Goal: Transaction & Acquisition: Purchase product/service

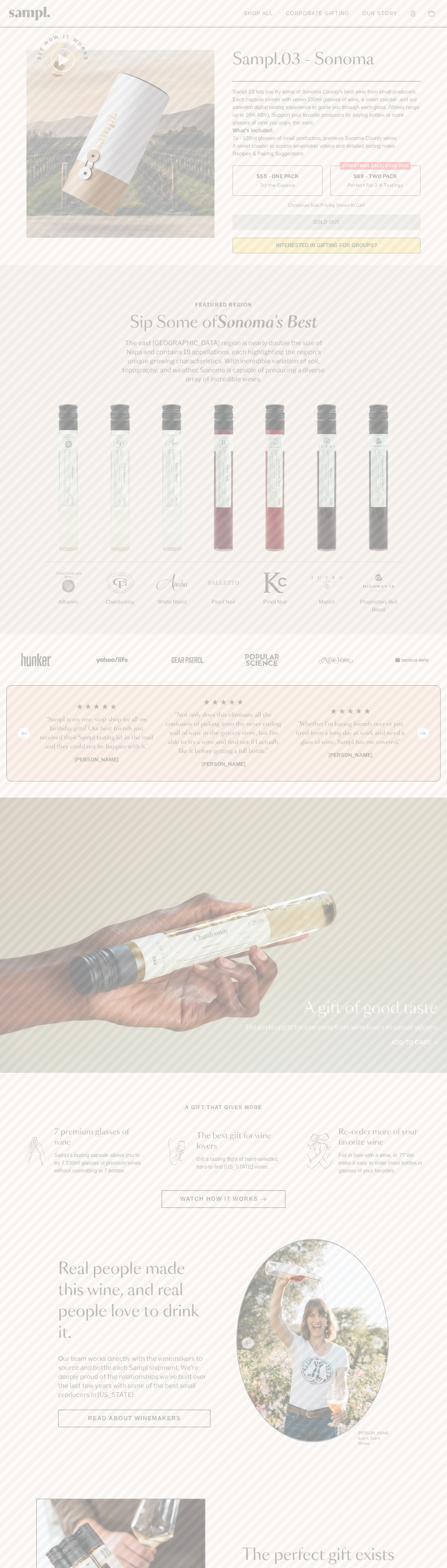
click at [375, 181] on label "Christmas SALE! Save 20% $88 - Two Pack Perfect For 2-4 Tastings" at bounding box center [375, 181] width 90 height 30
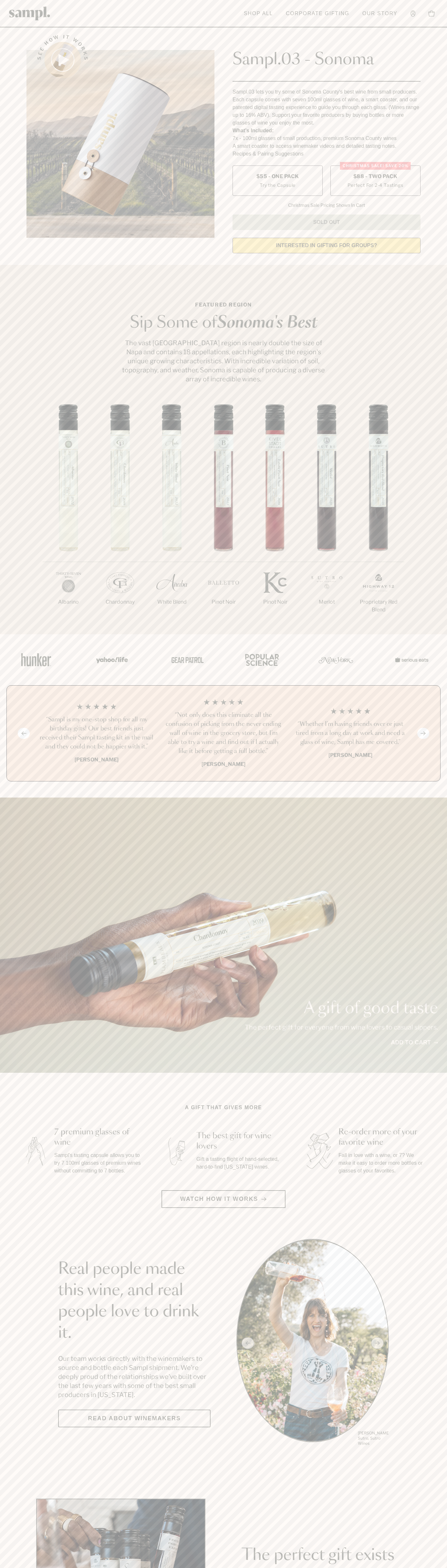
click at [96, 733] on h3 "“Sampl is my one-stop shop for all my birthday gifts! Our best friends just rec…" at bounding box center [96, 733] width 116 height 36
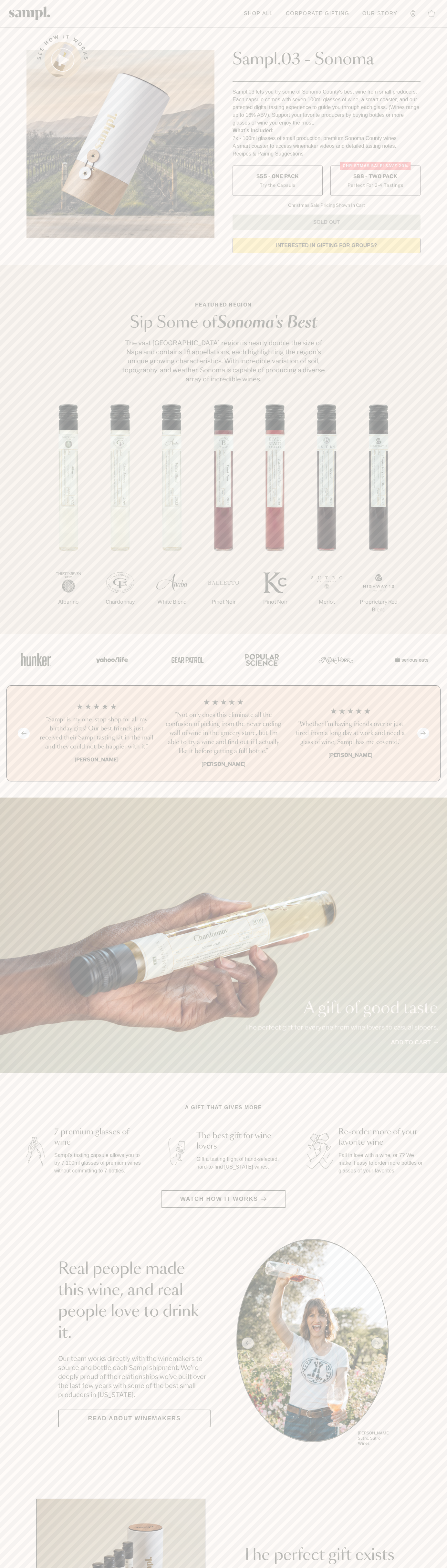
click at [114, 16] on header "Toggle navigation menu Shop All Corporate Gifting Our Story Account Story Shop …" at bounding box center [224, 13] width 447 height 27
click at [436, 230] on section "See how it works Sampl.03 - Sonoma Sampl.03 lets you try some of Sonoma County'…" at bounding box center [224, 142] width 447 height 233
click at [106, 1567] on html "Skip to main content Toggle navigation menu Shop All Corporate Gifting Our Stor…" at bounding box center [224, 1192] width 447 height 2385
click at [28, 677] on div at bounding box center [223, 660] width 445 height 51
